Goal: Task Accomplishment & Management: Use online tool/utility

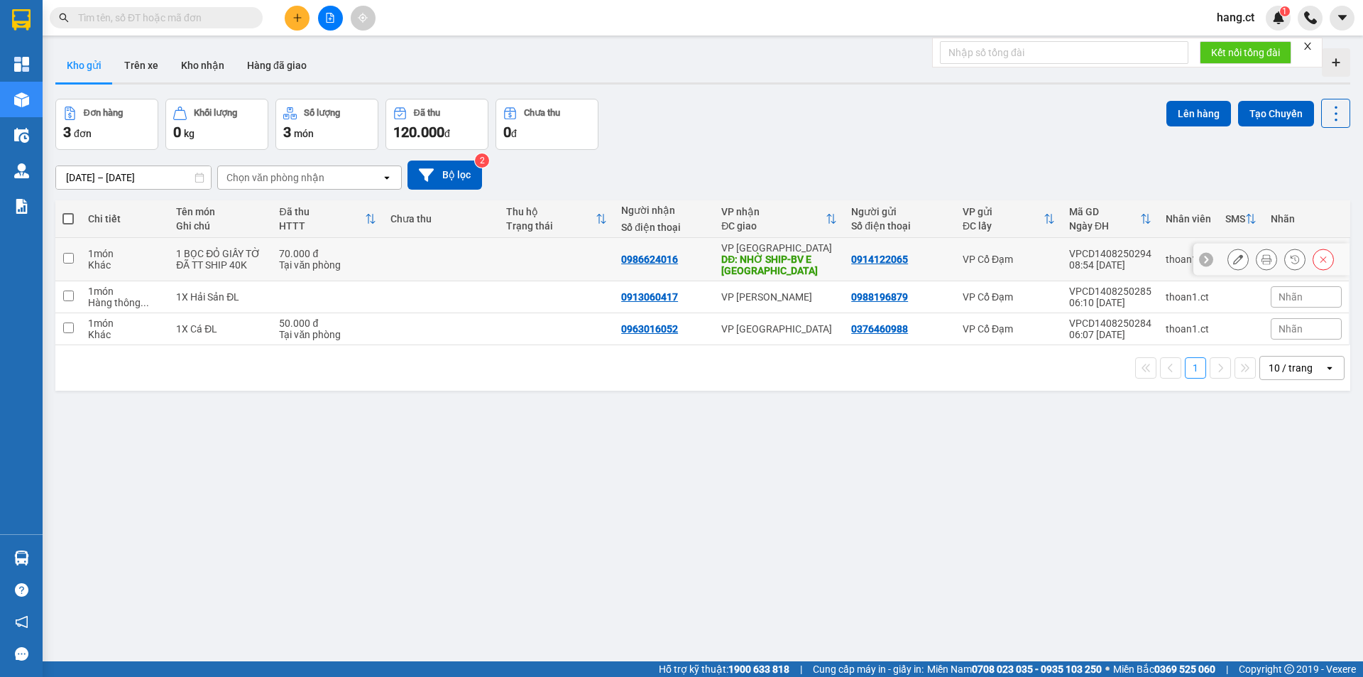
click at [74, 256] on td at bounding box center [68, 259] width 26 height 43
checkbox input "true"
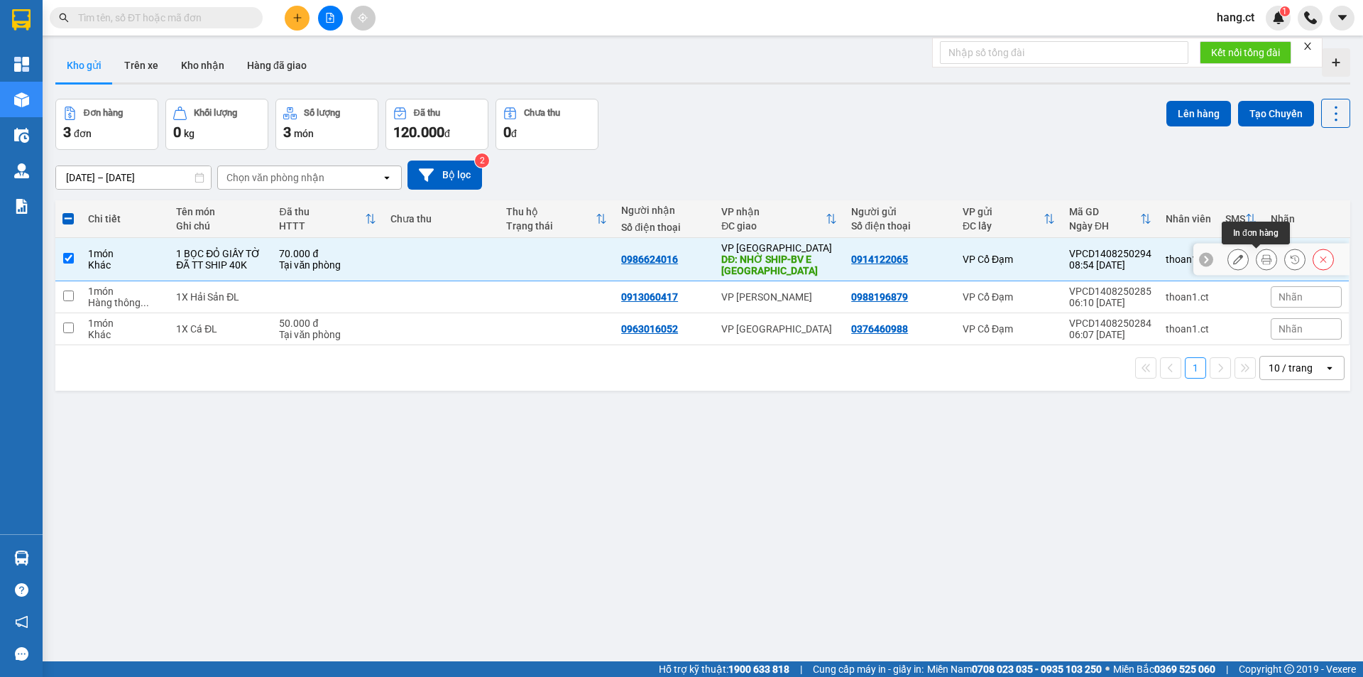
click at [1262, 261] on icon at bounding box center [1267, 259] width 10 height 10
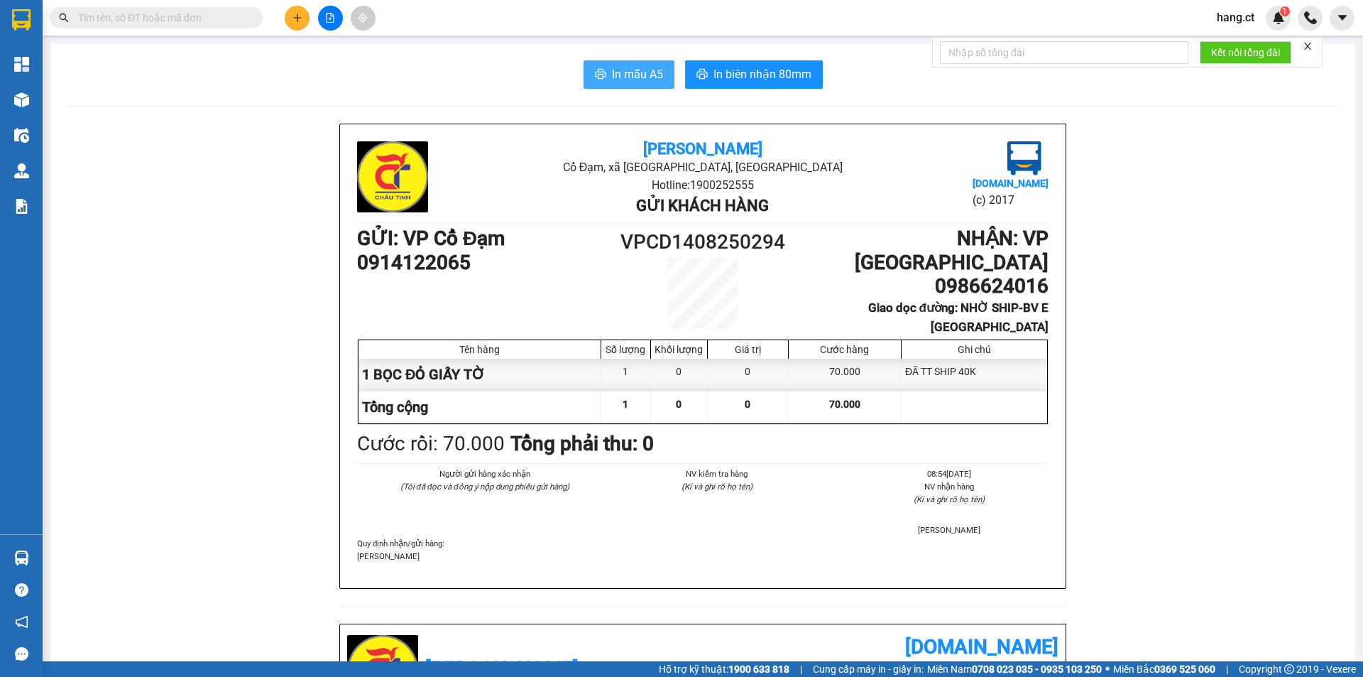
click at [619, 73] on span "In mẫu A5" at bounding box center [637, 74] width 51 height 18
